Goal: Information Seeking & Learning: Learn about a topic

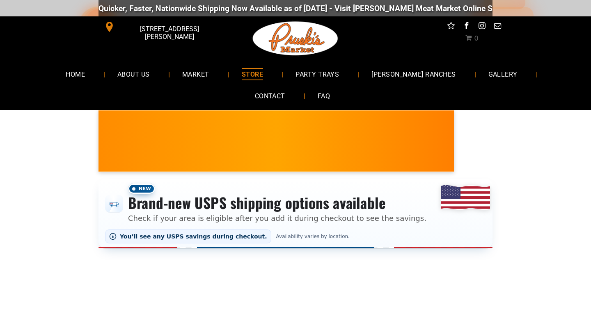
select select "*******"
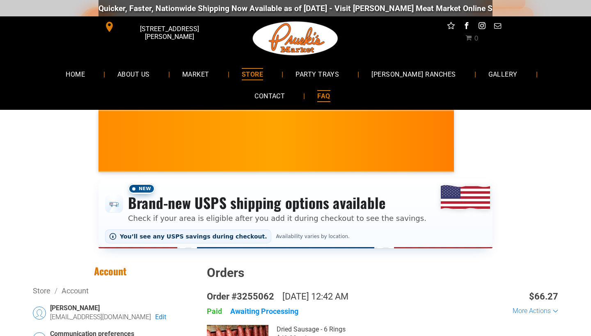
click at [317, 98] on span "FAQ" at bounding box center [323, 96] width 13 height 12
